Goal: Find specific page/section: Find specific page/section

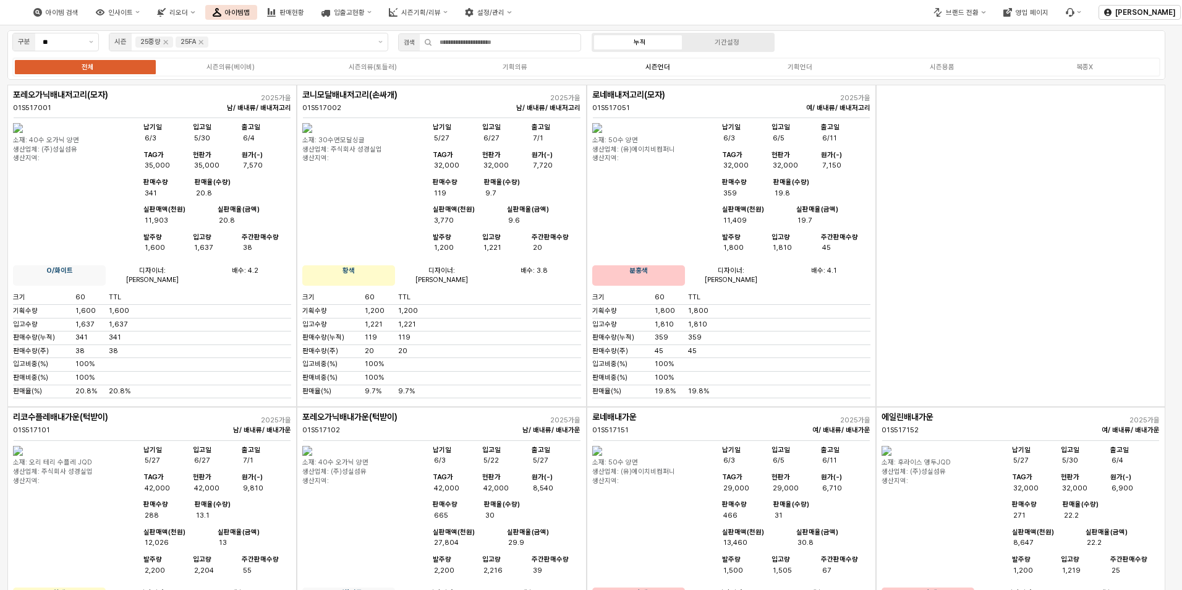
click at [636, 70] on label "시즌언더" at bounding box center [657, 67] width 142 height 11
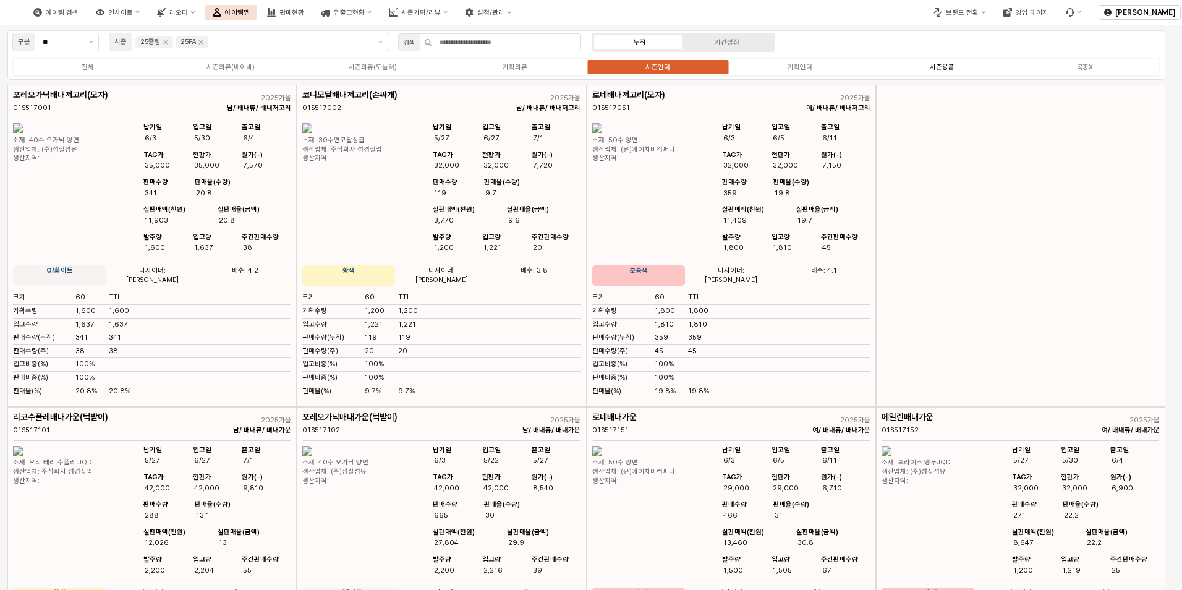
click at [935, 67] on div "시즌용품" at bounding box center [941, 67] width 25 height 8
drag, startPoint x: 935, startPoint y: 67, endPoint x: 916, endPoint y: 69, distance: 18.7
click at [916, 69] on label "시즌용품" at bounding box center [942, 67] width 142 height 11
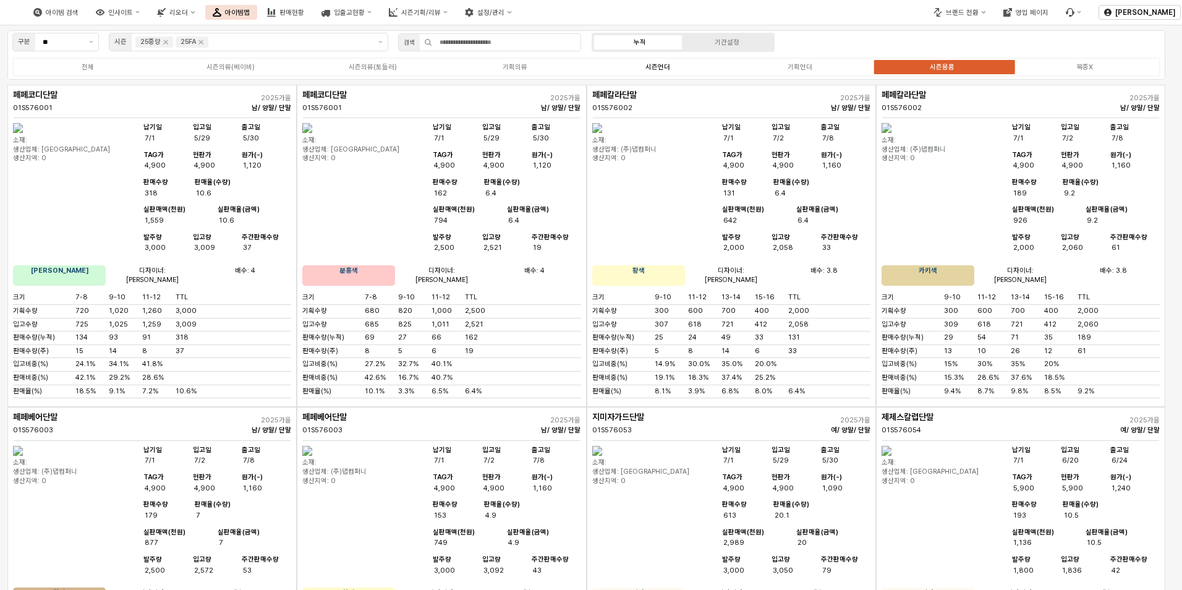
click at [667, 72] on label "시즌언더" at bounding box center [657, 67] width 142 height 11
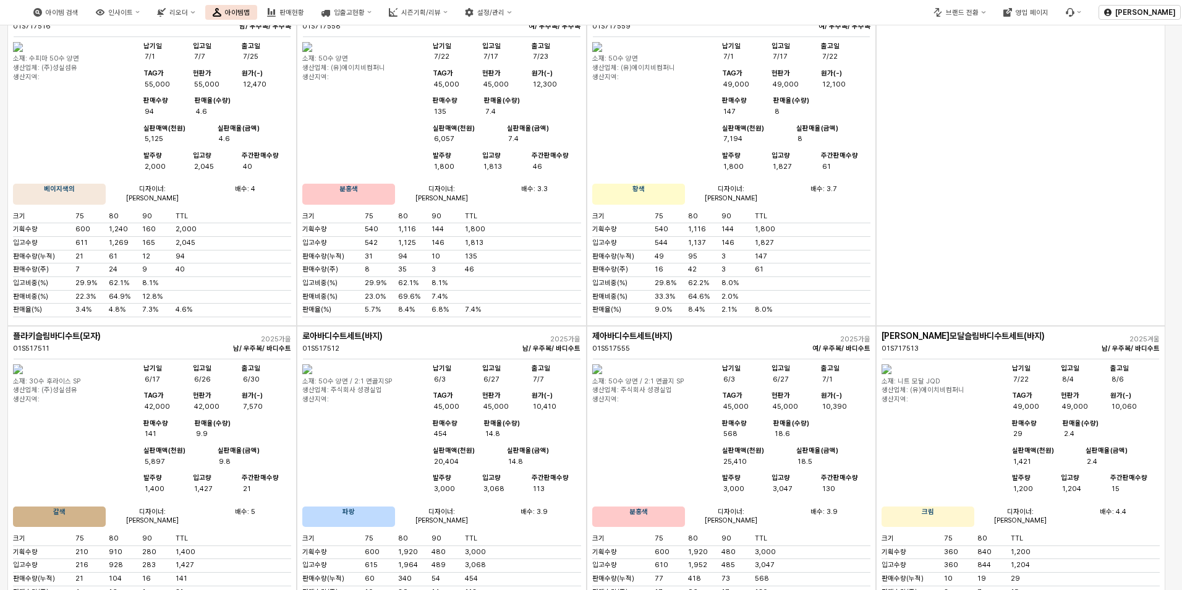
scroll to position [3214, 0]
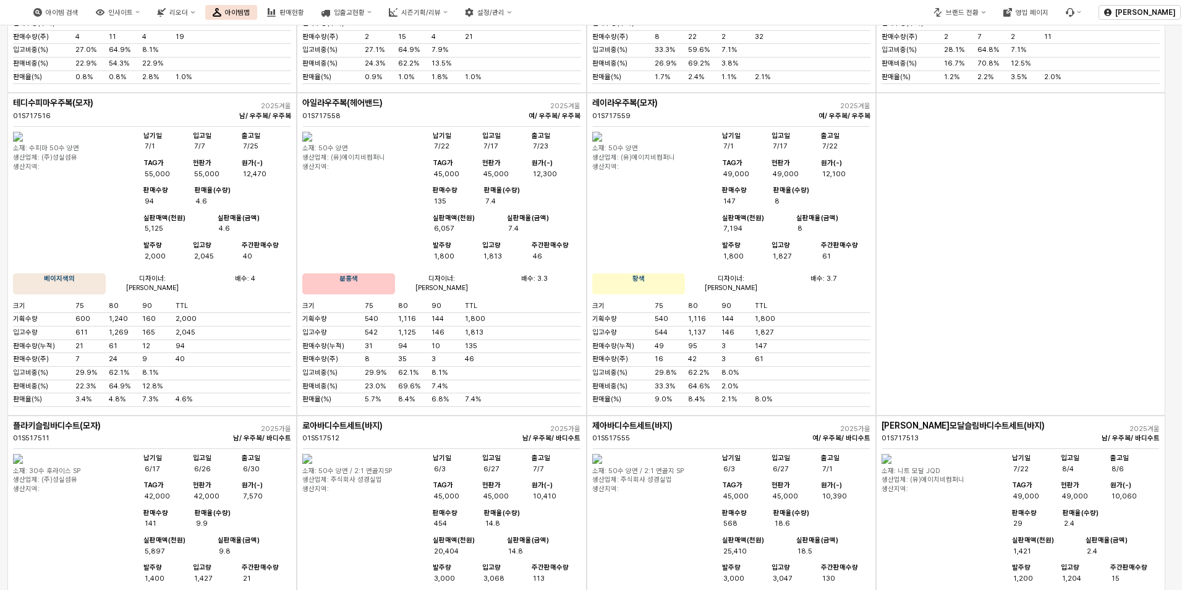
click at [23, 142] on img "앱 프레임" at bounding box center [18, 137] width 10 height 10
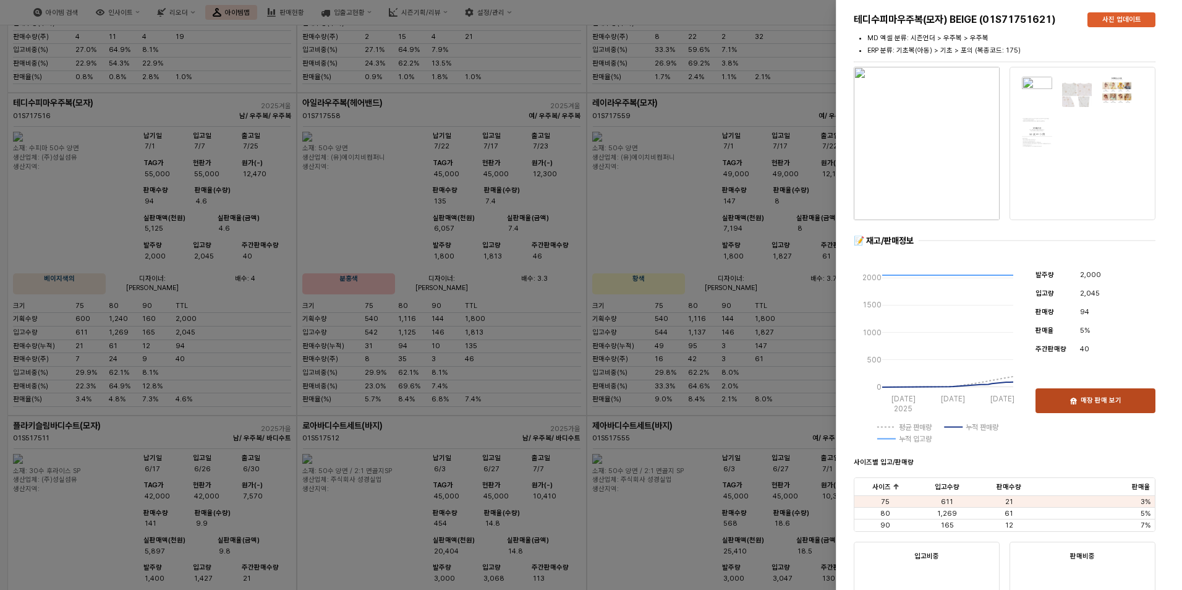
click at [1118, 412] on button "매장 판매 보기" at bounding box center [1095, 400] width 120 height 25
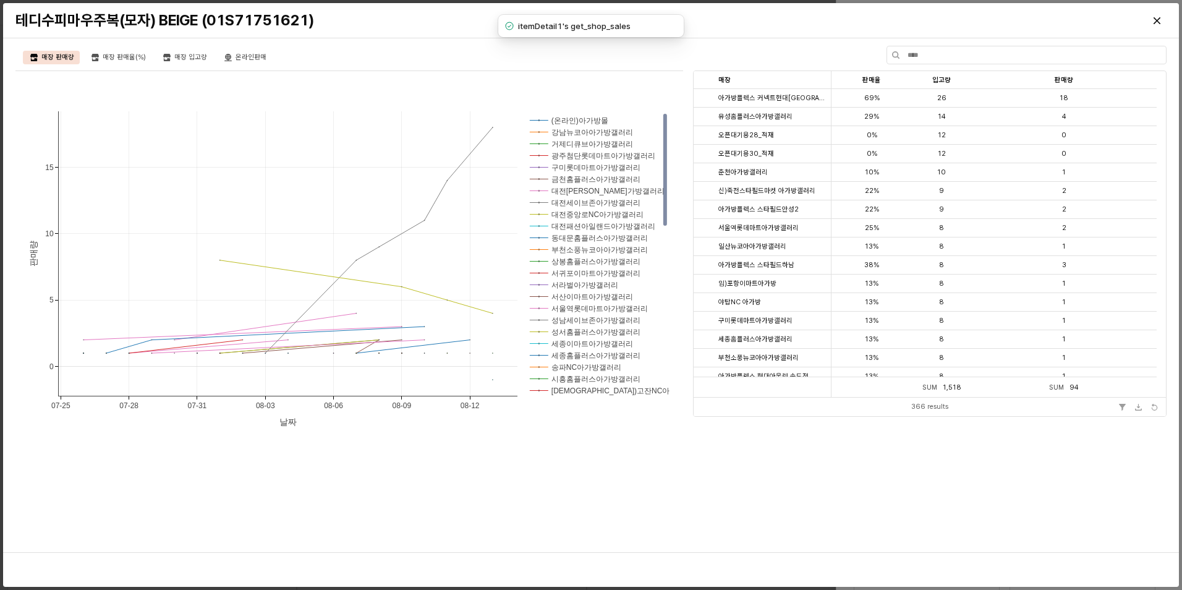
click at [686, 33] on div "테디수피마우주복(모자) BEIGE (01S71751621)" at bounding box center [590, 20] width 1175 height 35
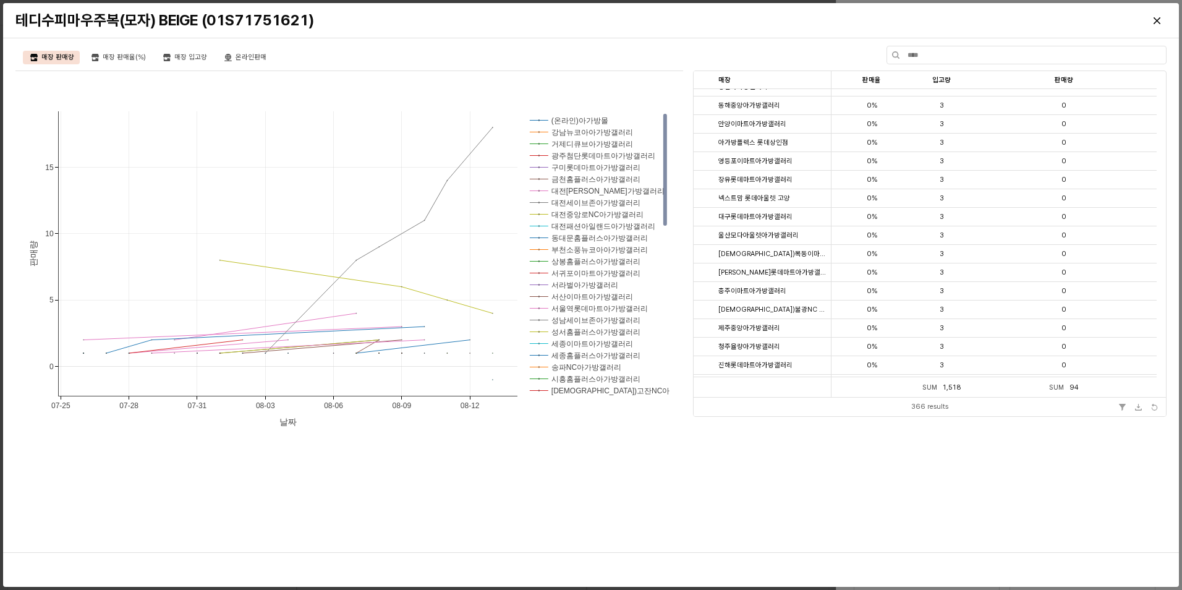
scroll to position [3493, 0]
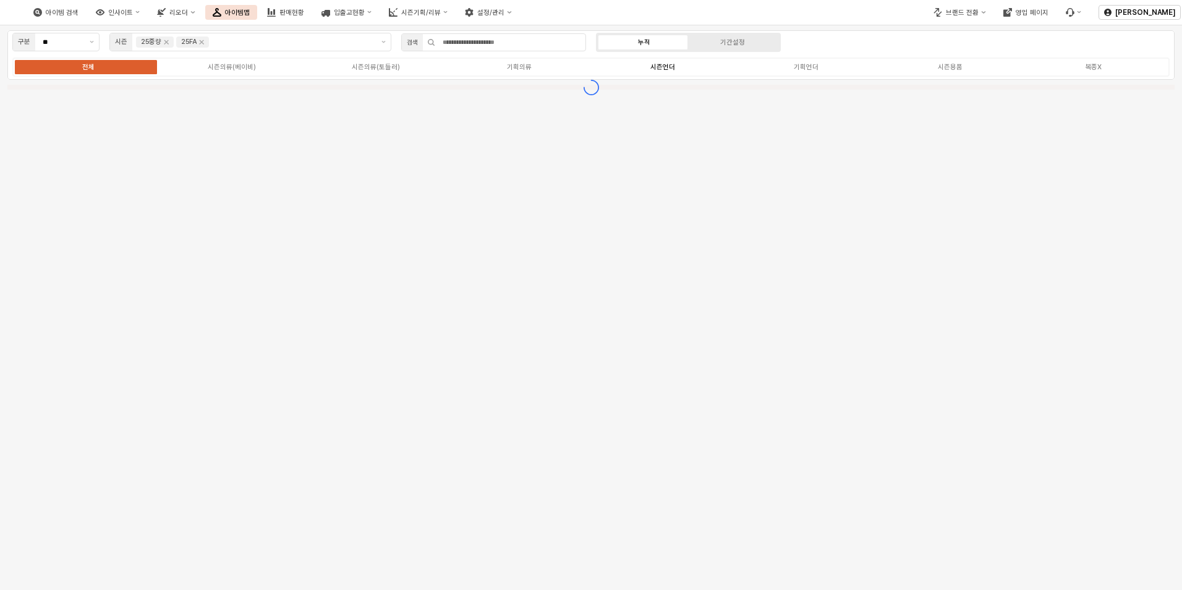
click at [669, 73] on div "전체 시즌의류(베이비) 시즌의류(토들러) 기획의류 시즌언더 기획언더 시즌용품 복종X" at bounding box center [590, 66] width 1157 height 19
click at [663, 65] on div "시즌언더" at bounding box center [662, 67] width 25 height 8
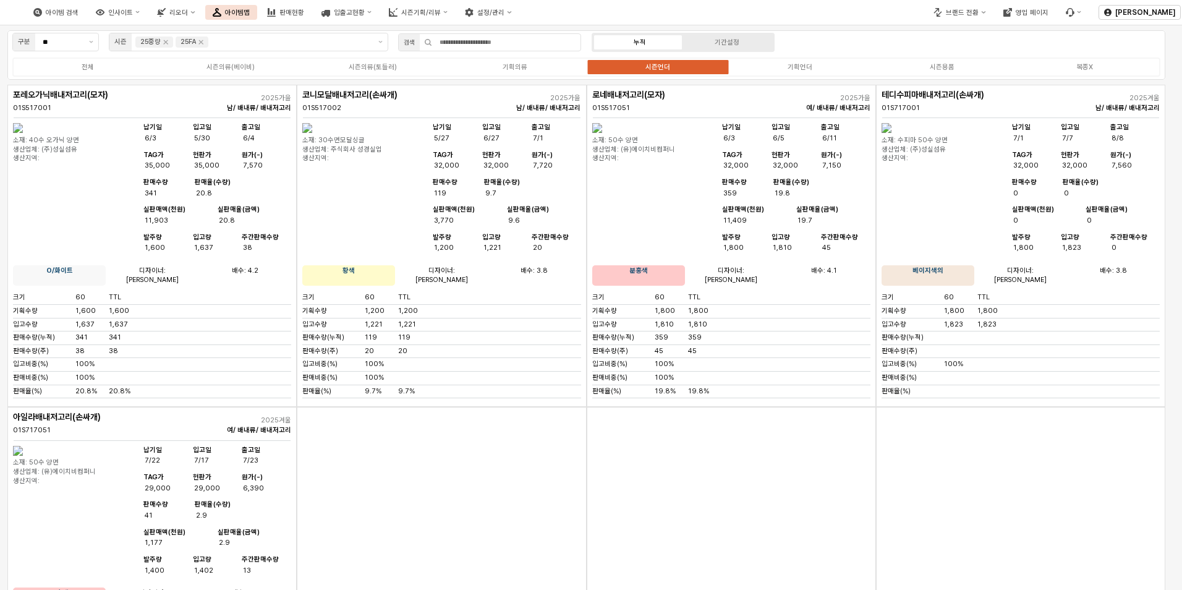
drag, startPoint x: 749, startPoint y: 532, endPoint x: 747, endPoint y: 538, distance: 6.5
click at [749, 533] on div "앱 프레임" at bounding box center [730, 568] width 289 height 322
